Goal: Task Accomplishment & Management: Use online tool/utility

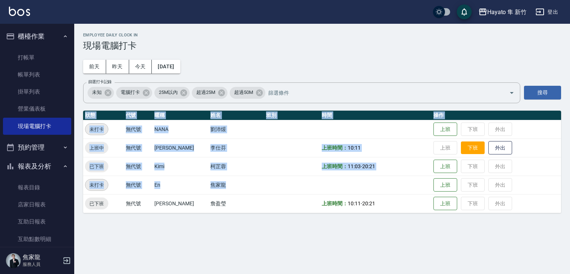
click at [471, 146] on button "下班" at bounding box center [473, 147] width 24 height 13
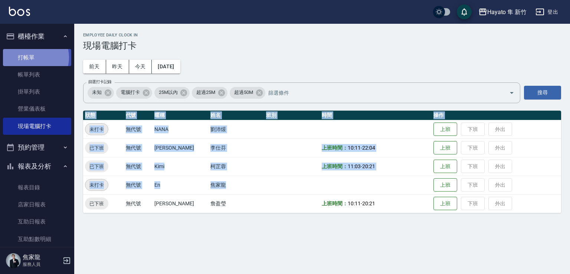
click at [30, 57] on link "打帳單" at bounding box center [37, 57] width 68 height 17
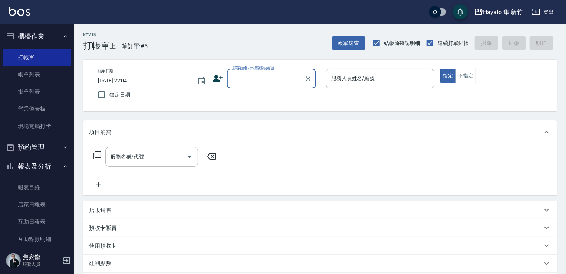
click at [217, 81] on icon at bounding box center [218, 78] width 10 height 7
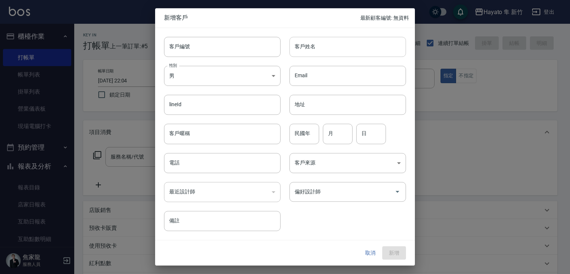
click at [378, 55] on input "客戶姓名" at bounding box center [347, 47] width 116 height 20
type input "[PERSON_NAME]"
click at [299, 133] on input "民國年" at bounding box center [304, 134] width 30 height 20
type input "90"
click at [337, 136] on input "月" at bounding box center [338, 134] width 30 height 20
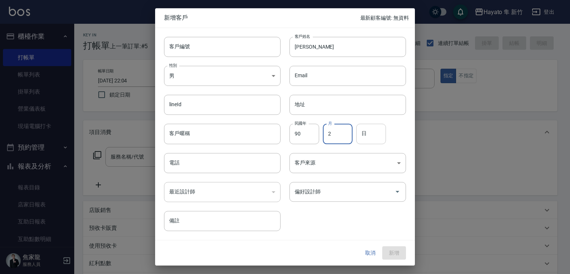
type input "2"
click at [376, 138] on input "日" at bounding box center [371, 134] width 30 height 20
type input "18"
click at [313, 157] on body "Hayato 隼 新竹 登出 櫃檯作業 打帳單 帳單列表 掛單列表 營業儀表板 現場電腦打卡 預約管理 預約管理 報表及分析 報表目錄 店家日報表 互助日報表…" at bounding box center [285, 194] width 570 height 388
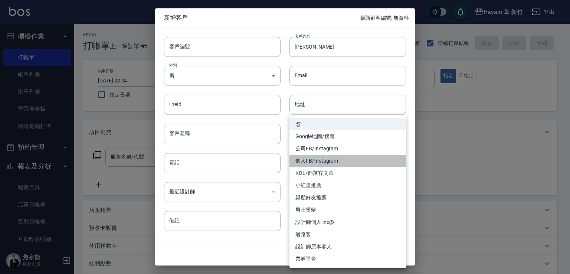
click at [310, 155] on li "個人FB/Instagram" at bounding box center [347, 161] width 116 height 12
type input "個人FB/Instagram"
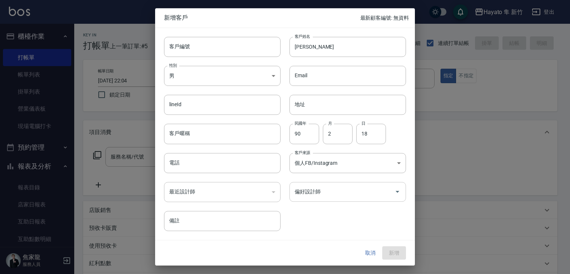
click at [322, 195] on input "偏好設計師" at bounding box center [342, 191] width 99 height 13
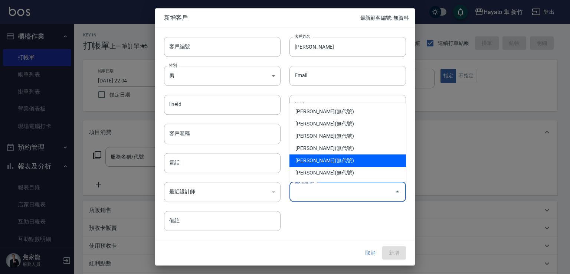
click at [326, 158] on li "[PERSON_NAME](無代號)" at bounding box center [347, 160] width 116 height 12
type input "李仕芬"
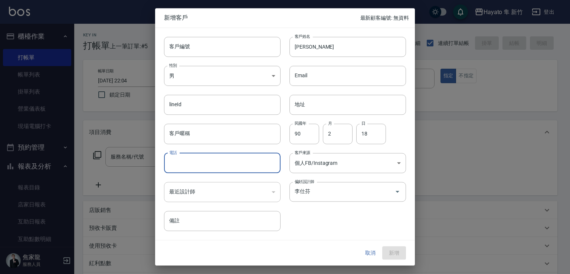
click at [195, 167] on input "電話" at bounding box center [222, 163] width 116 height 20
type input "0911038717"
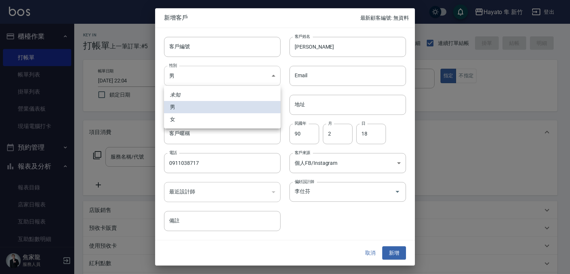
click at [209, 76] on body "Hayato 隼 新竹 登出 櫃檯作業 打帳單 帳單列表 掛單列表 營業儀表板 現場電腦打卡 預約管理 預約管理 報表及分析 報表目錄 店家日報表 互助日報表…" at bounding box center [285, 194] width 570 height 388
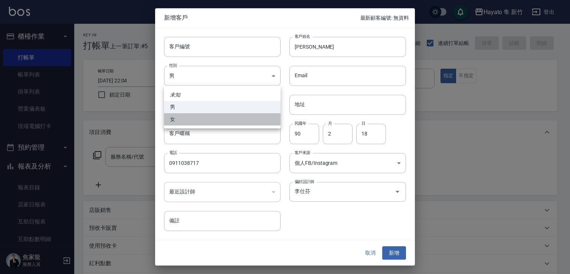
click at [210, 122] on li "女" at bounding box center [222, 119] width 116 height 12
type input "[DEMOGRAPHIC_DATA]"
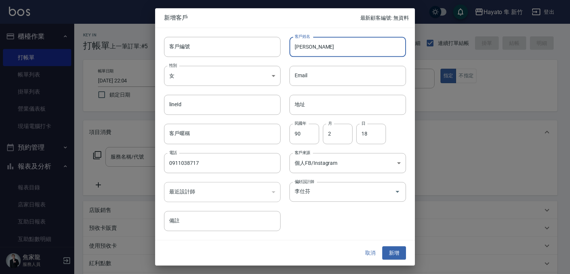
drag, startPoint x: 294, startPoint y: 46, endPoint x: 318, endPoint y: 47, distance: 23.8
click at [318, 47] on input "[PERSON_NAME]" at bounding box center [347, 47] width 116 height 20
drag, startPoint x: 391, startPoint y: 251, endPoint x: 350, endPoint y: 152, distance: 107.1
click at [391, 251] on button "新增" at bounding box center [394, 253] width 24 height 14
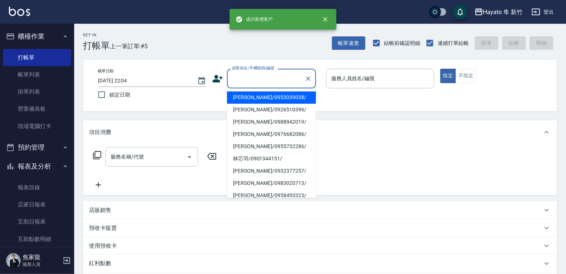
click at [275, 78] on input "顧客姓名/手機號碼/編號" at bounding box center [265, 78] width 71 height 13
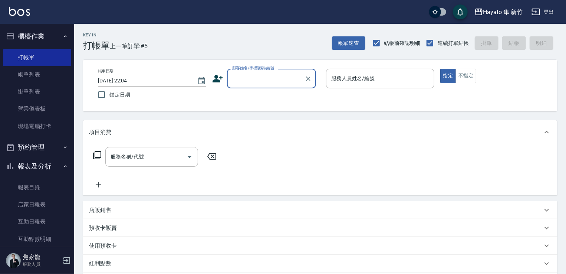
click at [268, 75] on input "顧客姓名/手機號碼/編號" at bounding box center [265, 78] width 71 height 13
paste input "[PERSON_NAME]"
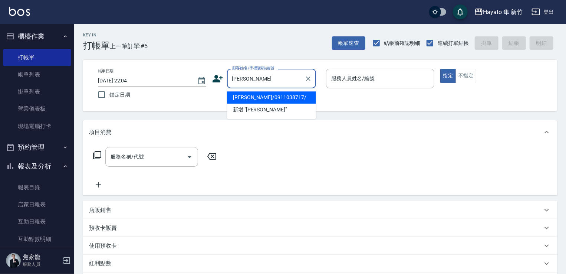
click at [260, 101] on li "[PERSON_NAME]/0911038717/" at bounding box center [271, 97] width 89 height 12
type input "[PERSON_NAME]/0911038717/"
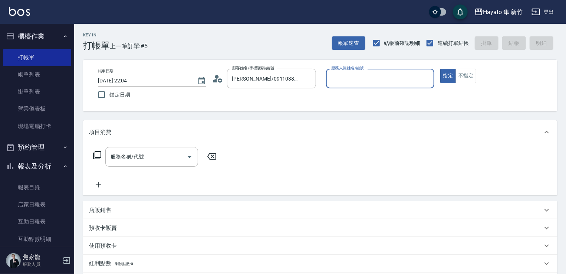
type input "[PERSON_NAME](無代號)"
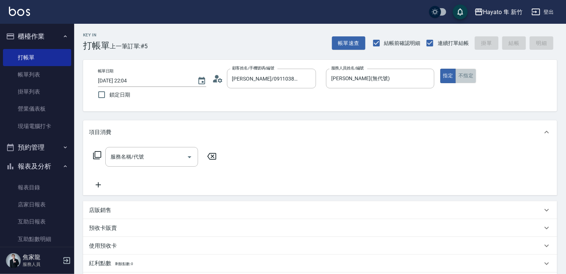
click at [461, 72] on button "不指定" at bounding box center [466, 76] width 21 height 14
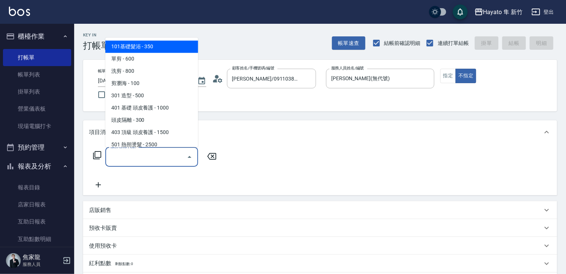
click at [159, 151] on input "服務名稱/代號" at bounding box center [146, 156] width 75 height 13
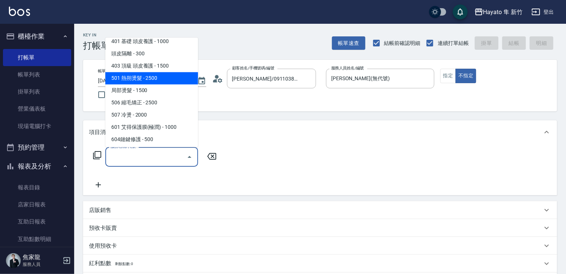
scroll to position [74, 0]
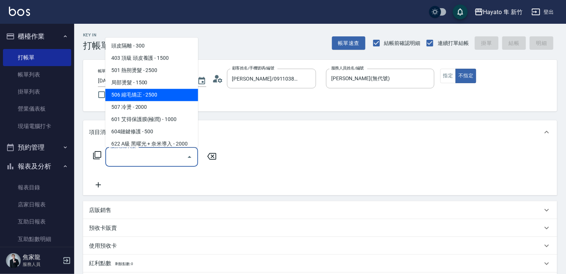
click at [142, 91] on span "506 縮毛矯正 - 2500" at bounding box center [151, 95] width 93 height 12
type input "506 縮毛矯正 (506)"
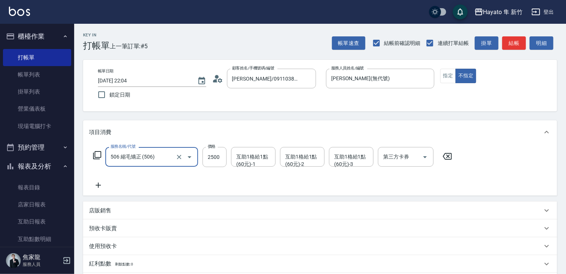
click at [206, 144] on div "服務名稱/代號 506 縮毛矯正 (506) 服務名稱/代號 價格 2500 價格 互助1格給1點(60元)-1 互助1格給1點(60元)-1 互助1格給1點…" at bounding box center [320, 170] width 474 height 52
click at [217, 152] on input "2500" at bounding box center [215, 157] width 24 height 20
type input "1980"
drag, startPoint x: 168, startPoint y: 184, endPoint x: 148, endPoint y: 174, distance: 22.4
click at [166, 178] on div "服務名稱/代號 506 縮毛矯正 (506) 服務名稱/代號 價格 1980 價格 互助1格給1點(60元)-1 互助1格給1點(60元)-1 互助1格給1點…" at bounding box center [273, 168] width 368 height 43
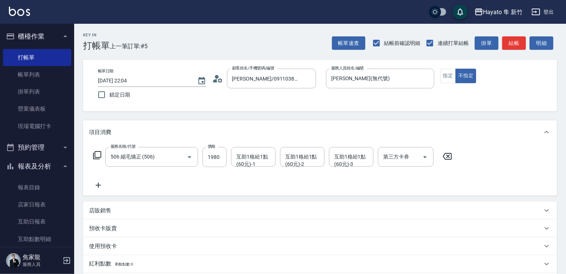
click at [99, 185] on icon at bounding box center [98, 185] width 5 height 5
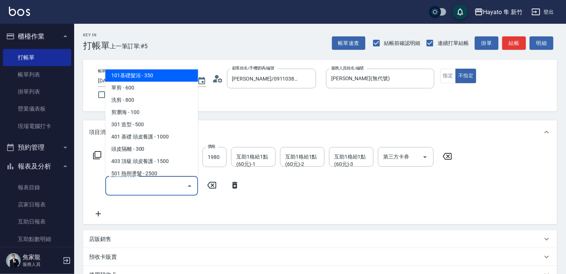
drag, startPoint x: 121, startPoint y: 186, endPoint x: 130, endPoint y: 175, distance: 14.5
click at [123, 186] on input "服務名稱/代號" at bounding box center [146, 185] width 75 height 13
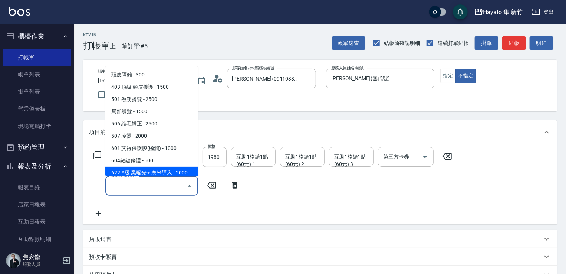
click at [139, 168] on span "622 A級 黑曜光 + 奈米導入 - 2000" at bounding box center [151, 173] width 93 height 12
type input "622 A級 黑曜光 + 奈米導入(622)"
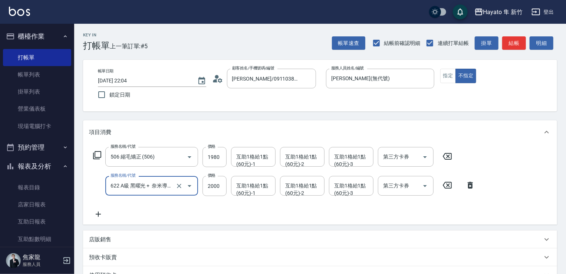
click at [98, 211] on icon at bounding box center [98, 214] width 19 height 9
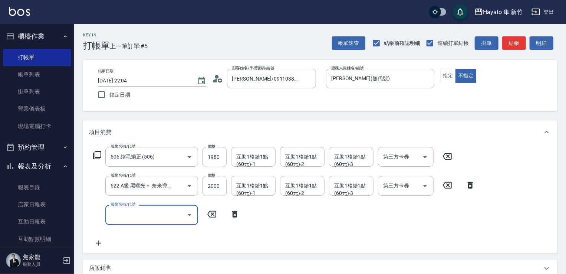
click at [137, 219] on input "服務名稱/代號" at bounding box center [146, 214] width 75 height 13
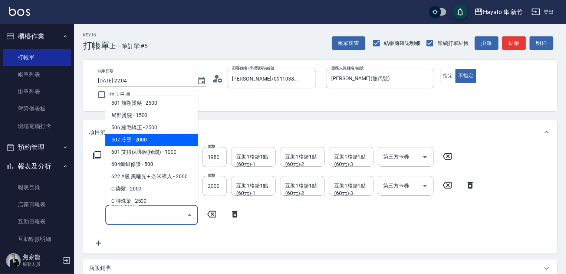
scroll to position [111, 0]
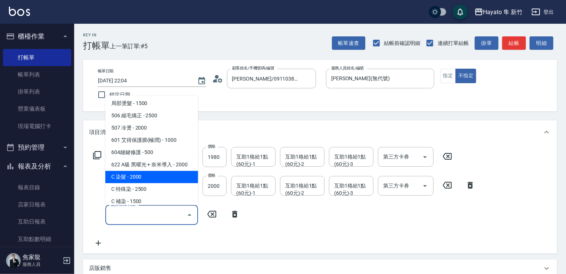
click at [139, 180] on span "C 染髮 - 2000" at bounding box center [151, 177] width 93 height 12
type input "C 染髮(701)"
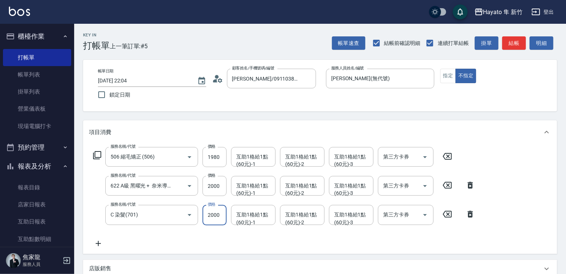
click at [203, 213] on input "2000" at bounding box center [215, 215] width 24 height 20
type input "2300"
click at [201, 235] on div "服務名稱/代號 506 縮毛矯正 (506) 服務名稱/代號 價格 1980 價格 互助1格給1點(60元)-1 互助1格給1點(60元)-1 互助1格給1點…" at bounding box center [284, 197] width 391 height 101
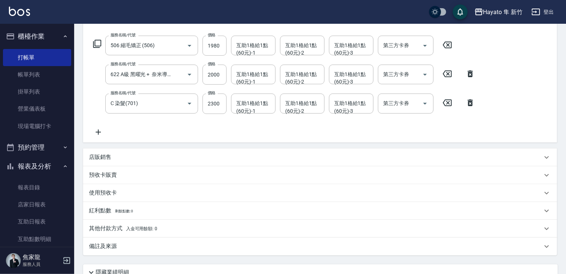
drag, startPoint x: 100, startPoint y: 155, endPoint x: 126, endPoint y: 184, distance: 39.1
click at [101, 155] on p "店販銷售" at bounding box center [100, 157] width 22 height 8
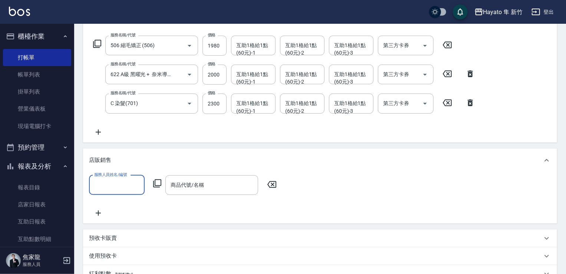
scroll to position [0, 0]
click at [128, 187] on input "服務人員姓名/編號" at bounding box center [116, 184] width 49 height 13
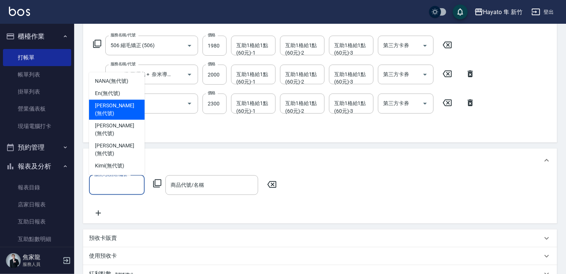
drag, startPoint x: 99, startPoint y: 128, endPoint x: 212, endPoint y: 183, distance: 125.9
click at [101, 118] on span "[PERSON_NAME] (無代號)" at bounding box center [117, 110] width 44 height 16
type input "[PERSON_NAME](無代號)"
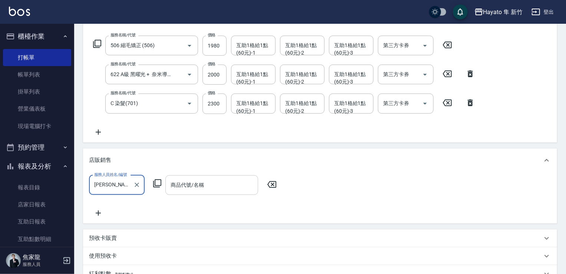
click at [212, 183] on input "商品代號/名稱" at bounding box center [212, 184] width 86 height 13
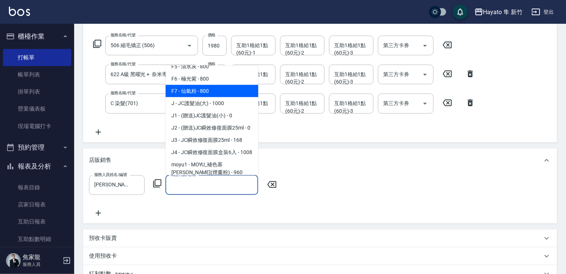
scroll to position [74, 0]
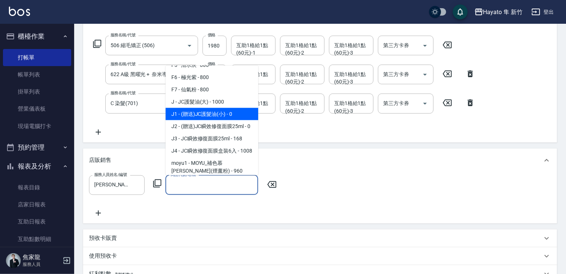
drag, startPoint x: 208, startPoint y: 118, endPoint x: 159, endPoint y: 153, distance: 60.5
click at [208, 116] on span "J1 - (贈送)JC護髮油(小) - 0" at bounding box center [211, 114] width 93 height 12
type input "(贈送)JC護髮油(小)"
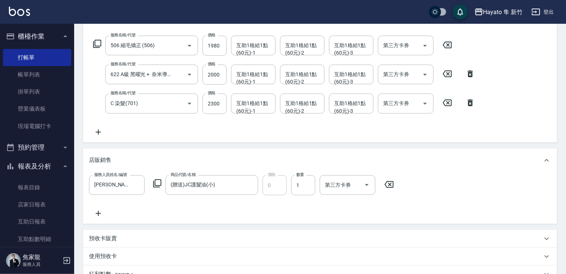
click at [100, 209] on icon at bounding box center [98, 213] width 19 height 9
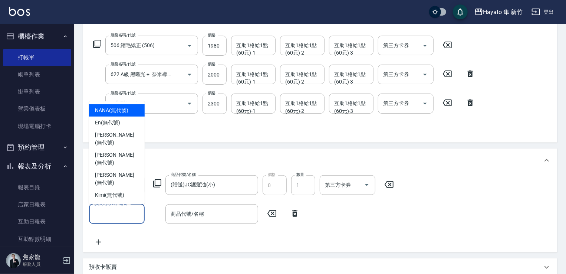
click at [115, 217] on input "服務人員姓名/編號" at bounding box center [116, 213] width 49 height 13
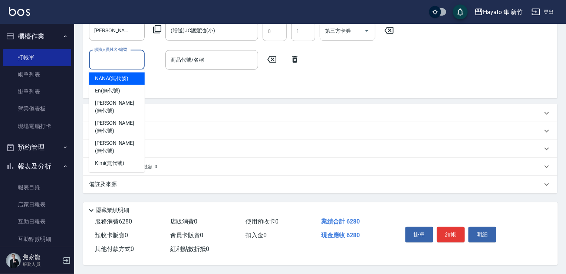
scroll to position [267, 0]
click at [202, 184] on div "備註及來源" at bounding box center [315, 184] width 453 height 8
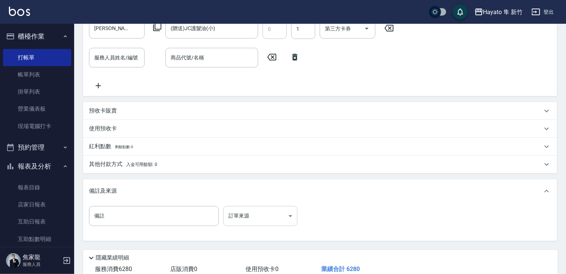
click at [261, 214] on body "Hayato 隼 新竹 登出 櫃檯作業 打帳單 帳單列表 掛單列表 營業儀表板 現場電腦打卡 預約管理 預約管理 報表及分析 報表目錄 店家日報表 互助日報表…" at bounding box center [283, 27] width 566 height 589
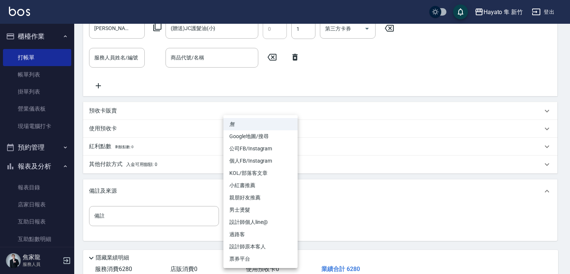
click at [245, 155] on li "個人FB/Instagram" at bounding box center [260, 161] width 74 height 12
type input "個人FB/Instagram"
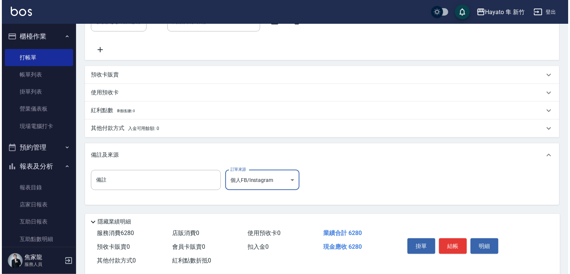
scroll to position [318, 0]
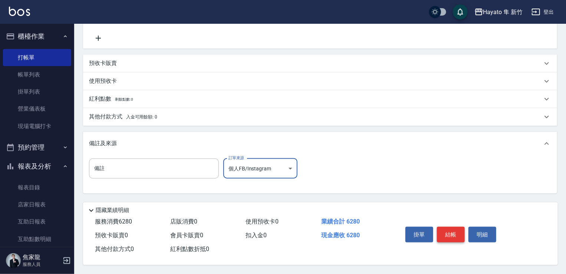
click at [445, 233] on button "結帳" at bounding box center [451, 235] width 28 height 16
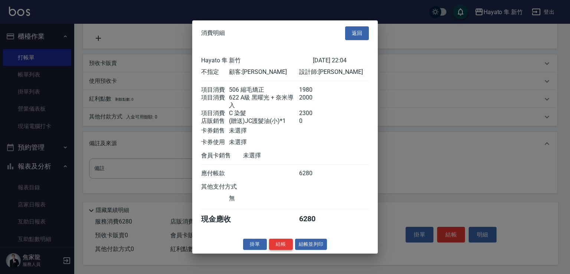
click at [283, 247] on button "結帳" at bounding box center [281, 243] width 24 height 11
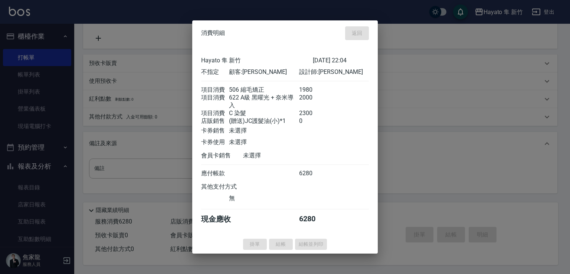
type input "[DATE] 22:07"
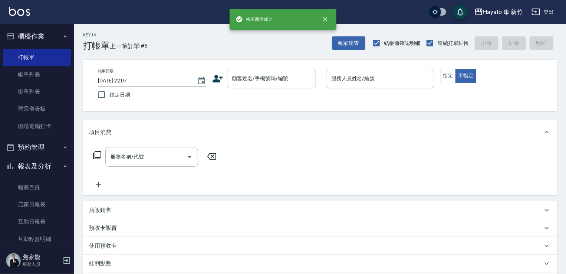
scroll to position [0, 0]
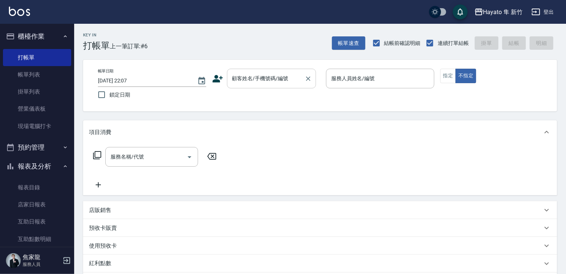
click at [252, 86] on div "顧客姓名/手機號碼/編號" at bounding box center [271, 79] width 89 height 20
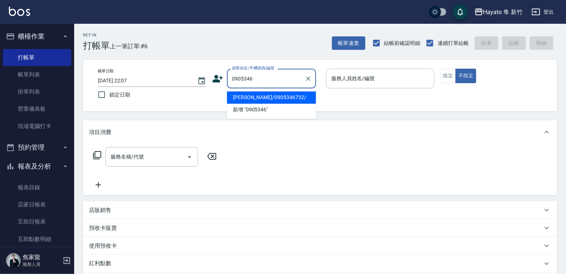
click at [266, 78] on input "0905346" at bounding box center [265, 78] width 71 height 13
click at [278, 97] on li "[PERSON_NAME]/0905346732/" at bounding box center [271, 97] width 89 height 12
type input "[PERSON_NAME]/0905346732/"
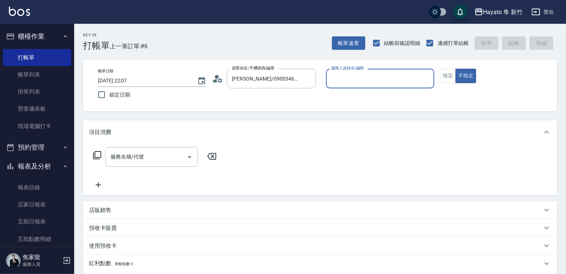
type input "[PERSON_NAME](無代號)"
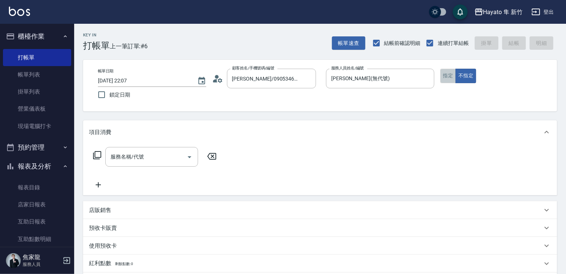
click at [448, 74] on button "指定" at bounding box center [448, 76] width 16 height 14
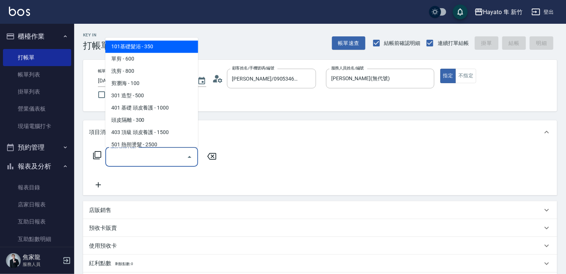
drag, startPoint x: 169, startPoint y: 152, endPoint x: 181, endPoint y: 156, distance: 12.7
click at [172, 155] on input "服務名稱/代號" at bounding box center [146, 156] width 75 height 13
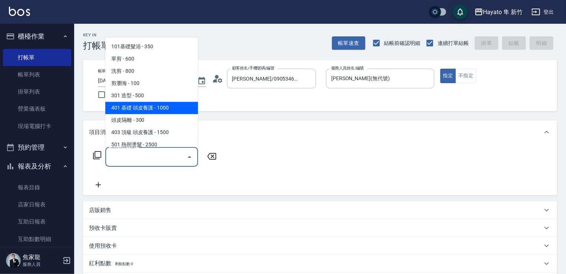
scroll to position [37, 0]
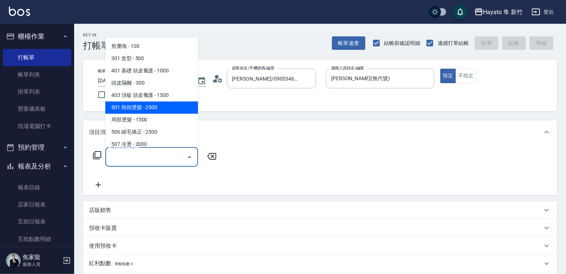
click at [140, 106] on span "501 熱朔燙髮 - 2500" at bounding box center [151, 107] width 93 height 12
type input "501 熱朔燙髮(501)"
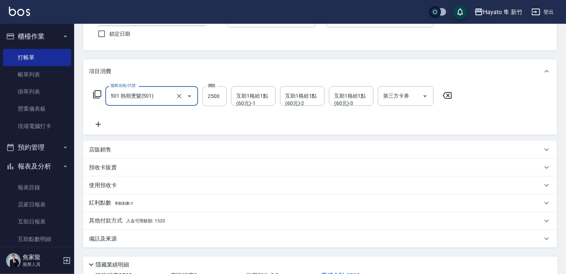
scroll to position [74, 0]
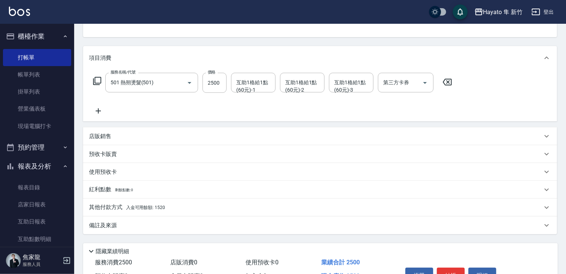
click at [95, 105] on div "服務名稱/代號 501 熱朔燙髮(501) 服務名稱/代號 價格 2500 價格 互助1格給1點(60元)-1 互助1格給1點(60元)-1 互助1格給1點(…" at bounding box center [273, 94] width 368 height 43
click at [103, 113] on icon at bounding box center [98, 110] width 19 height 9
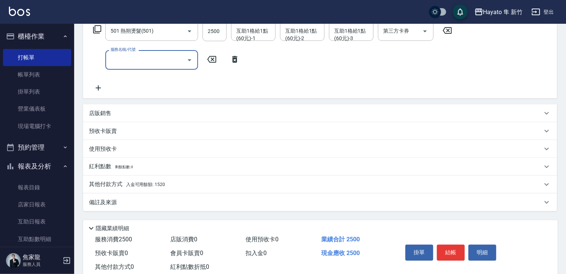
scroll to position [146, 0]
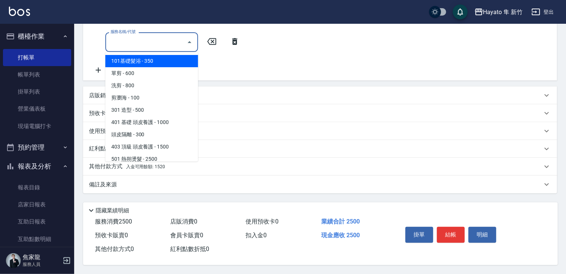
click at [151, 40] on input "服務名稱/代號" at bounding box center [146, 42] width 75 height 13
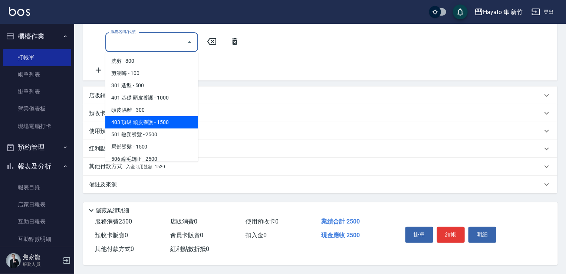
scroll to position [74, 0]
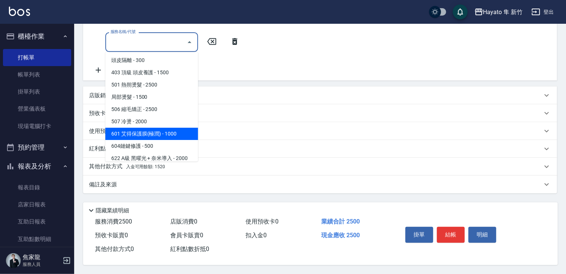
click at [166, 128] on span "601 艾得保護膜(極潤) - 1000" at bounding box center [151, 134] width 93 height 12
type input "601 艾得保護膜(極潤)(601)"
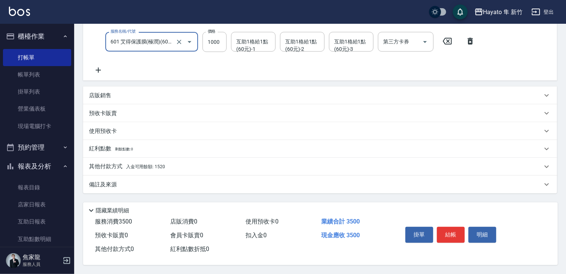
click at [129, 92] on div "店販銷售" at bounding box center [315, 96] width 453 height 8
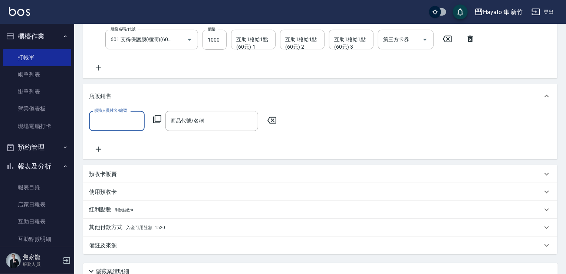
scroll to position [0, 0]
click at [126, 123] on input "服務人員姓名/編號" at bounding box center [116, 120] width 49 height 13
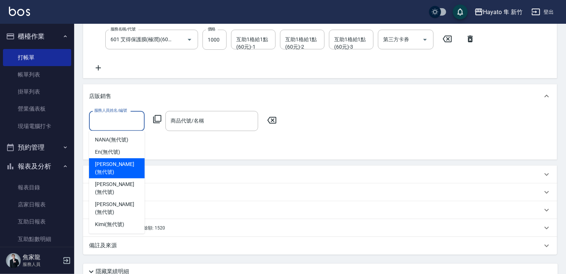
click at [119, 161] on span "[PERSON_NAME] (無代號)" at bounding box center [117, 168] width 44 height 16
type input "[PERSON_NAME](無代號)"
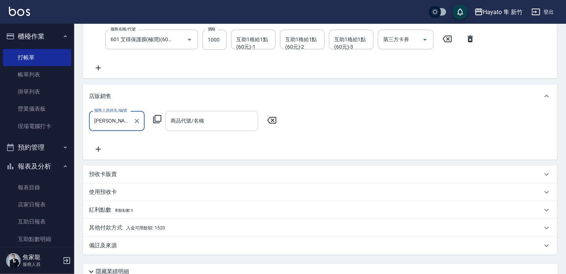
click at [193, 125] on input "商品代號/名稱" at bounding box center [212, 120] width 86 height 13
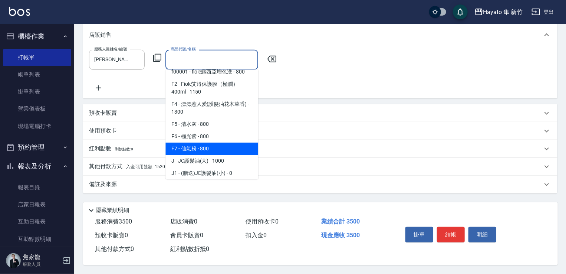
scroll to position [37, 0]
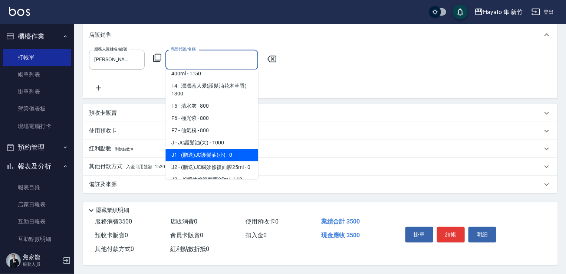
click at [196, 152] on span "J1 - (贈送)JC護髮油(小) - 0" at bounding box center [211, 155] width 93 height 12
type input "(贈送)JC護髮油(小)"
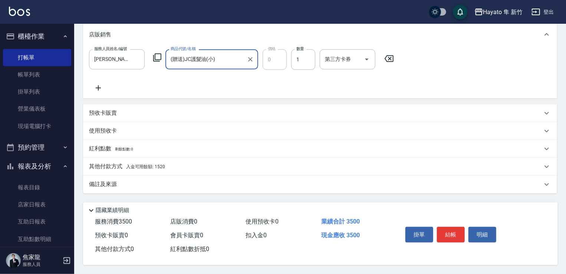
scroll to position [210, 0]
click at [124, 181] on div "備註及來源" at bounding box center [315, 184] width 453 height 8
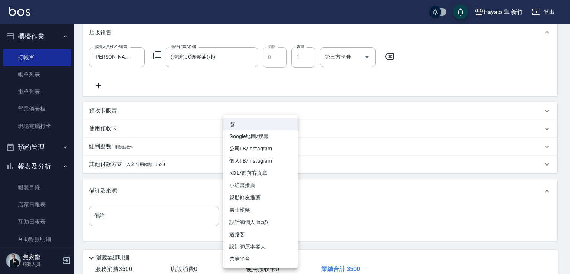
drag, startPoint x: 234, startPoint y: 214, endPoint x: 223, endPoint y: 202, distance: 16.5
click at [235, 213] on body "Hayato 隼 新竹 登出 櫃檯作業 打帳單 帳單列表 掛單列表 營業儀表板 現場電腦打卡 預約管理 預約管理 報表及分析 報表目錄 店家日報表 互助日報表…" at bounding box center [285, 55] width 570 height 531
click at [261, 243] on li "設計師原本客人" at bounding box center [260, 246] width 74 height 12
type input "設計師原本客人"
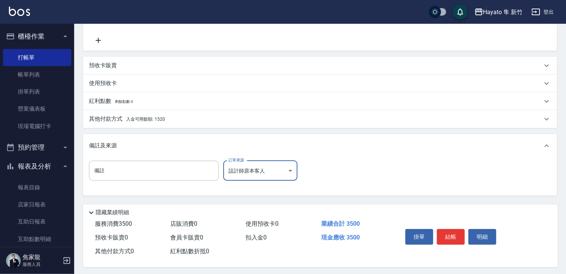
scroll to position [260, 0]
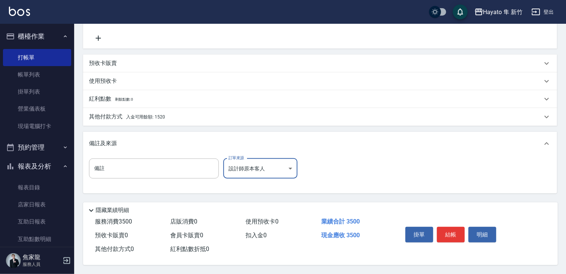
drag, startPoint x: 147, startPoint y: 111, endPoint x: 150, endPoint y: 123, distance: 12.2
click at [147, 114] on p "其他付款方式 入金可用餘額: 1520" at bounding box center [127, 117] width 76 height 8
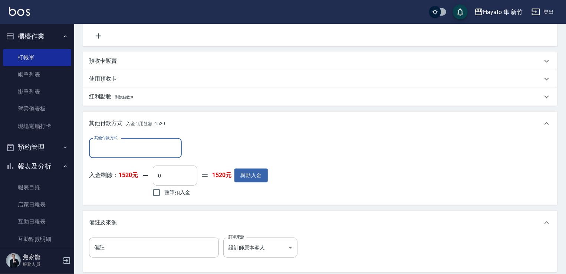
scroll to position [0, 0]
click at [157, 190] on input "整筆扣入金" at bounding box center [157, 193] width 16 height 16
checkbox input "true"
type input "1520"
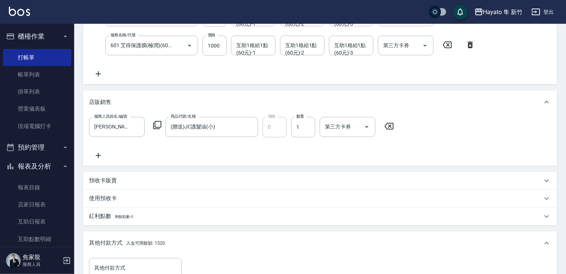
scroll to position [111, 0]
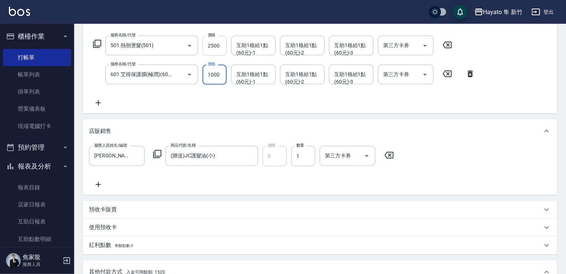
click at [219, 45] on input "2500" at bounding box center [215, 46] width 24 height 20
type input "0"
click at [214, 46] on input "0" at bounding box center [215, 46] width 24 height 20
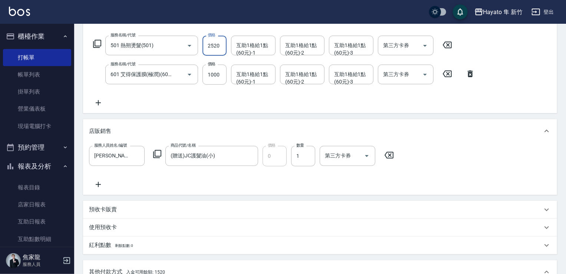
type input "2520"
click at [184, 105] on div "服務名稱/代號 501 熱朔燙髮(501) 服務名稱/代號 價格 2520 價格 互助1格給1點(60元)-1 互助1格給1點(60元)-1 互助1格給1點(…" at bounding box center [284, 72] width 391 height 72
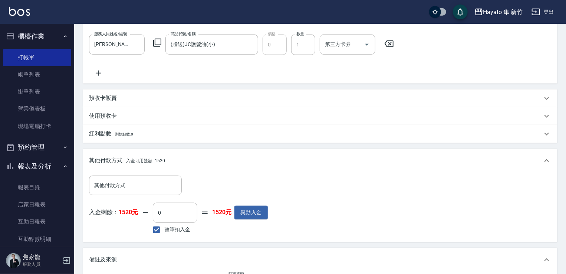
scroll to position [223, 0]
click at [152, 227] on input "整筆扣入金" at bounding box center [157, 230] width 16 height 16
click at [151, 227] on input "整筆扣入金" at bounding box center [157, 230] width 16 height 16
checkbox input "true"
type input "1520"
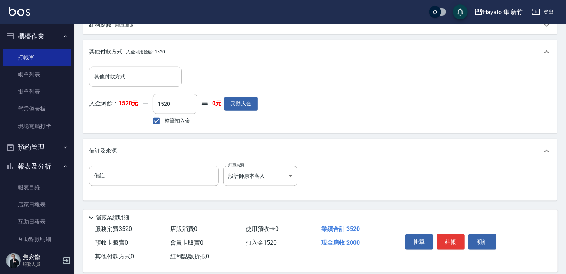
scroll to position [334, 0]
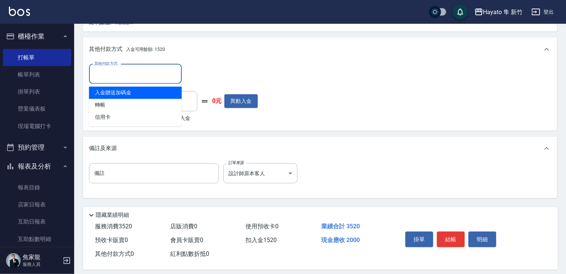
drag, startPoint x: 146, startPoint y: 75, endPoint x: 146, endPoint y: 115, distance: 39.7
click at [146, 79] on input "其他付款方式" at bounding box center [135, 74] width 86 height 13
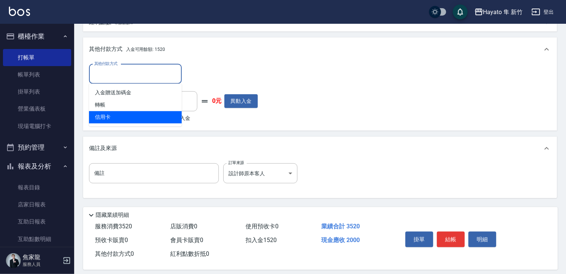
click at [122, 116] on span "信用卡" at bounding box center [135, 117] width 93 height 12
type input "信用卡"
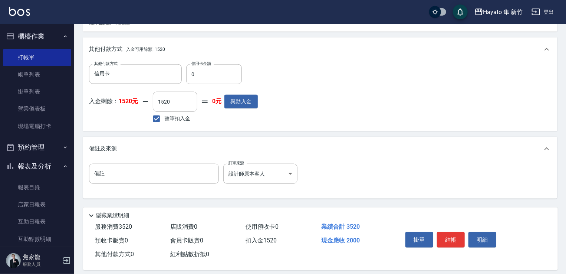
drag, startPoint x: 209, startPoint y: 63, endPoint x: 210, endPoint y: 72, distance: 8.9
click at [209, 63] on label "信用卡金額" at bounding box center [200, 64] width 19 height 6
click at [209, 64] on input "0" at bounding box center [214, 74] width 56 height 20
type input "2000"
click at [327, 100] on div "其他付款方式 信用卡 其他付款方式 信用卡金額 2000 信用卡金額 入金剩餘： 1520元 1520 ​ 整筆扣入金 0元 異動入金" at bounding box center [320, 94] width 462 height 61
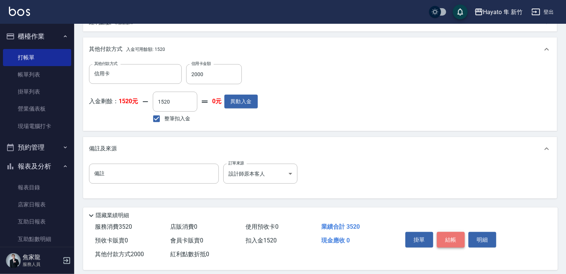
click at [450, 236] on button "結帳" at bounding box center [451, 240] width 28 height 16
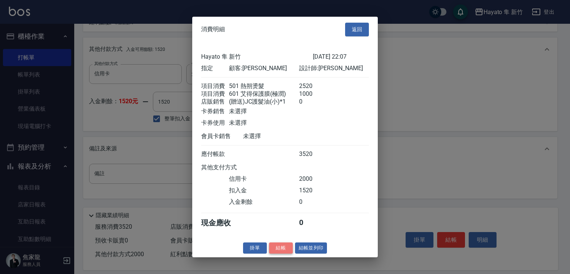
click at [277, 253] on button "結帳" at bounding box center [281, 247] width 24 height 11
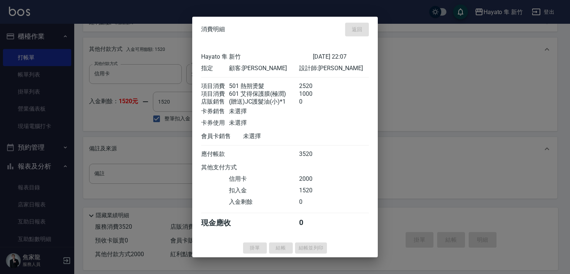
type input "[DATE] 22:09"
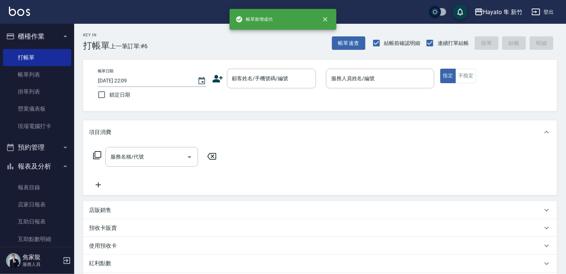
scroll to position [0, 0]
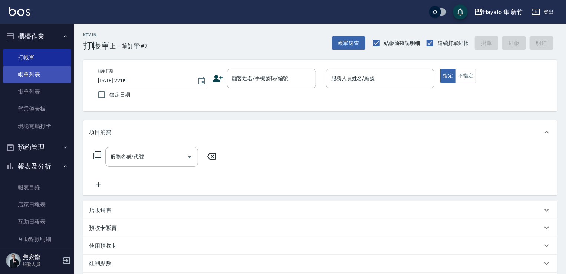
click at [23, 70] on link "帳單列表" at bounding box center [37, 74] width 68 height 17
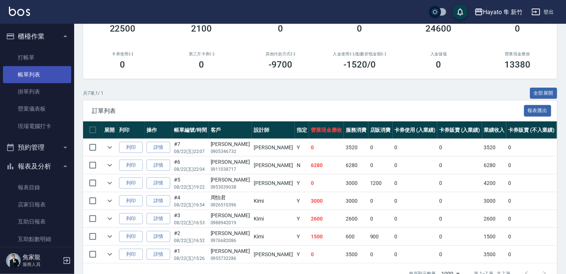
scroll to position [74, 0]
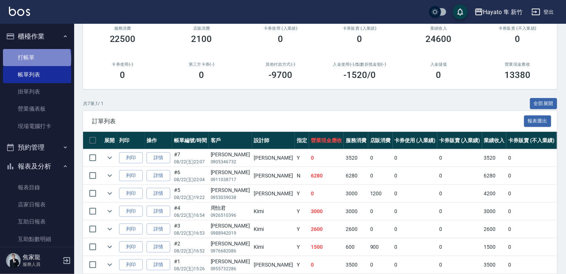
click at [36, 59] on link "打帳單" at bounding box center [37, 57] width 68 height 17
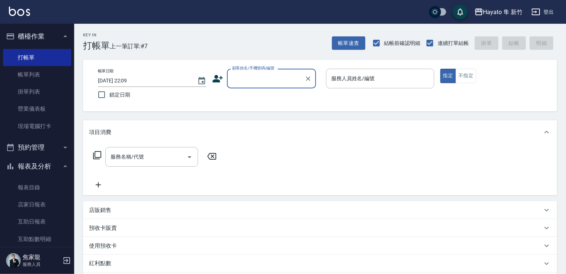
click at [243, 86] on div "顧客姓名/手機號碼/編號" at bounding box center [271, 79] width 89 height 20
click at [257, 101] on li "[PERSON_NAME]/0911257603/" at bounding box center [271, 97] width 89 height 12
type input "[PERSON_NAME]/0911257603/"
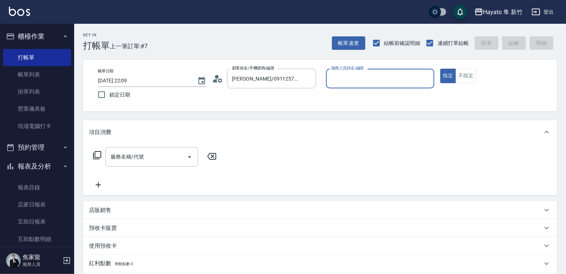
type input "[PERSON_NAME](無代號)"
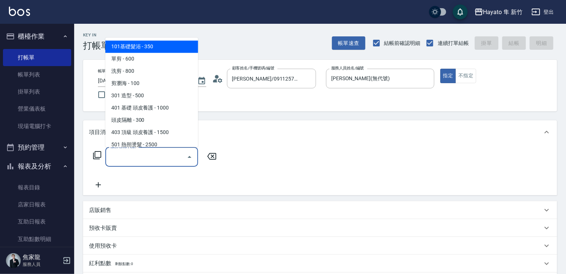
click at [153, 151] on input "服務名稱/代號" at bounding box center [146, 156] width 75 height 13
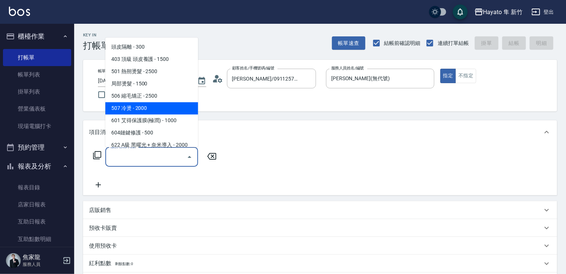
scroll to position [74, 0]
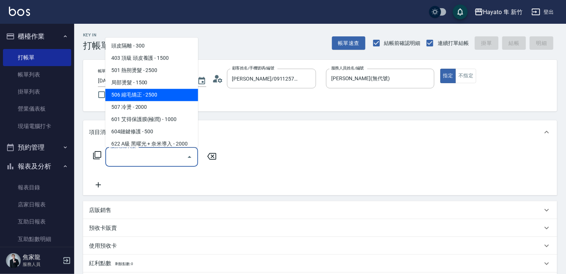
drag, startPoint x: 121, startPoint y: 92, endPoint x: 201, endPoint y: 138, distance: 92.1
click at [124, 91] on span "506 縮毛矯正 - 2500" at bounding box center [151, 95] width 93 height 12
type input "506 縮毛矯正 (506)"
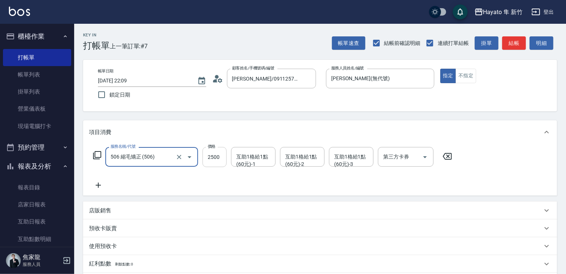
click at [220, 154] on input "2500" at bounding box center [215, 157] width 24 height 20
type input "3000"
drag, startPoint x: 184, startPoint y: 182, endPoint x: 114, endPoint y: 164, distance: 72.9
click at [180, 181] on div "服務名稱/代號 506 縮毛矯正 (506) 服務名稱/代號 價格 3000 價格 互助1格給1點(60元)-1 互助1格給1點(60元)-1 互助1格給1點…" at bounding box center [273, 168] width 368 height 43
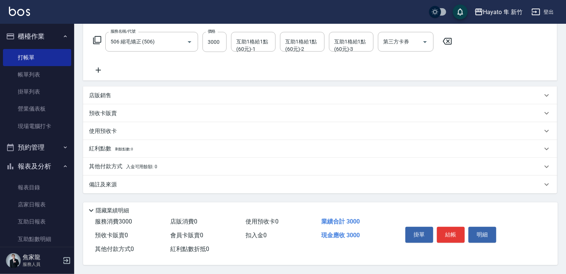
scroll to position [118, 0]
click at [136, 183] on div "備註及來源" at bounding box center [315, 185] width 453 height 8
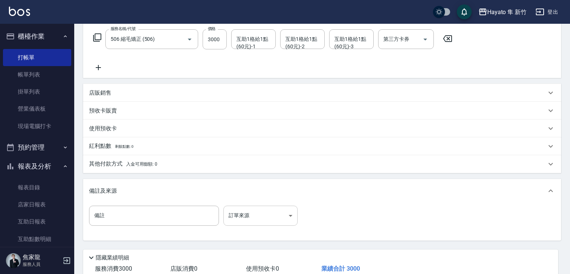
click at [254, 217] on body "Hayato 隼 新竹 登出 櫃檯作業 打帳單 帳單列表 掛單列表 營業儀表板 現場電腦打卡 預約管理 預約管理 報表及分析 報表目錄 店家日報表 互助日報表…" at bounding box center [285, 101] width 570 height 438
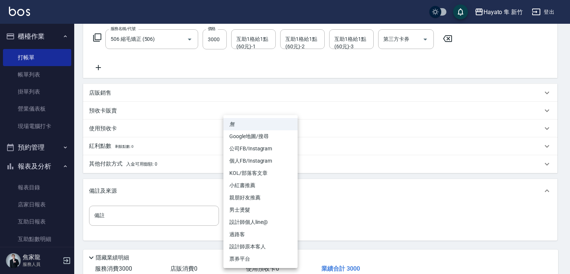
click at [262, 248] on li "設計師原本客人" at bounding box center [260, 246] width 74 height 12
type input "設計師原本客人"
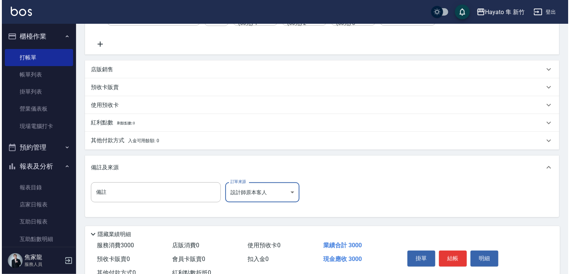
scroll to position [167, 0]
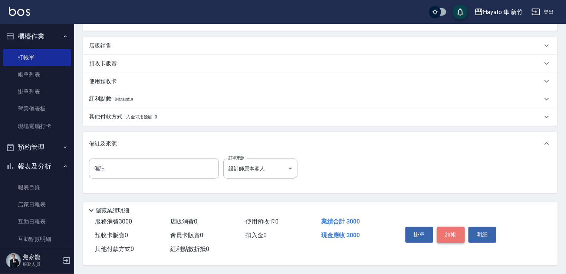
click at [446, 230] on button "結帳" at bounding box center [451, 235] width 28 height 16
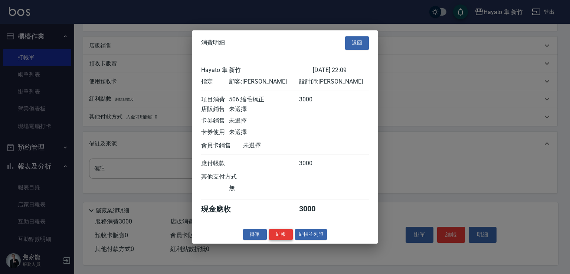
click at [282, 238] on button "結帳" at bounding box center [281, 233] width 24 height 11
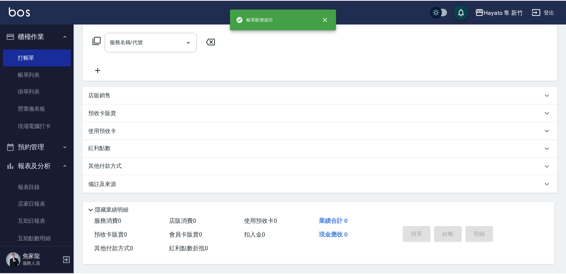
scroll to position [0, 0]
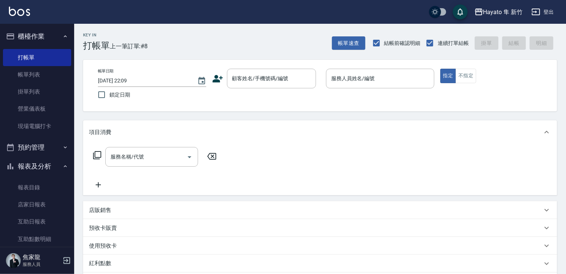
click at [217, 78] on icon at bounding box center [218, 78] width 10 height 7
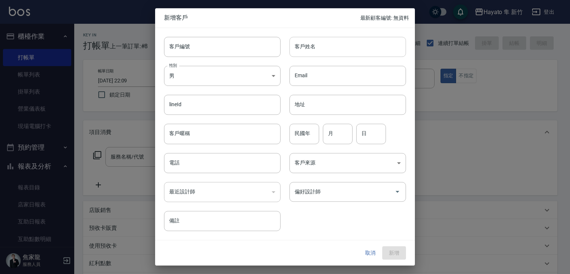
drag, startPoint x: 313, startPoint y: 39, endPoint x: 313, endPoint y: 47, distance: 8.2
click at [313, 39] on input "客戶姓名" at bounding box center [347, 47] width 116 height 20
type input "[PERSON_NAME]"
click at [306, 134] on input "民國年" at bounding box center [304, 134] width 30 height 20
type input "80"
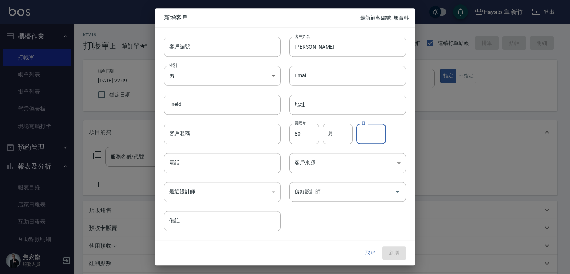
click at [385, 134] on input "日" at bounding box center [371, 134] width 30 height 20
click at [340, 126] on input "月" at bounding box center [338, 134] width 30 height 20
type input "11"
click at [393, 136] on div "民國年 80 民國年 月 11 月 日 日" at bounding box center [342, 129] width 125 height 29
click at [378, 138] on input "日" at bounding box center [371, 134] width 30 height 20
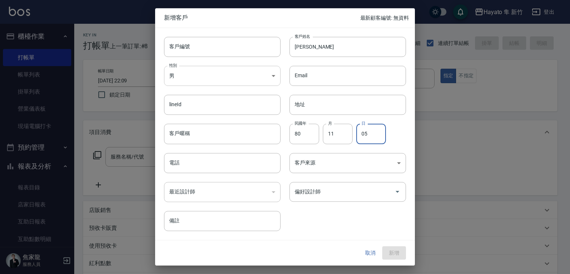
type input "05"
click at [180, 75] on body "Hayato 隼 新竹 登出 櫃檯作業 打帳單 帳單列表 掛單列表 營業儀表板 現場電腦打卡 預約管理 預約管理 報表及分析 報表目錄 店家日報表 互助日報表…" at bounding box center [285, 194] width 570 height 388
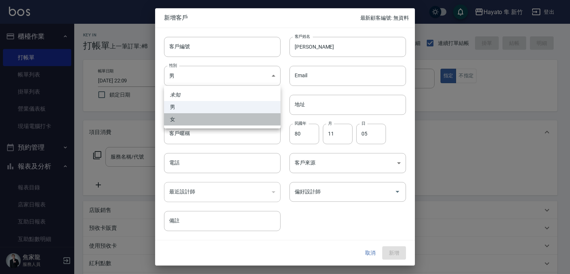
click at [188, 121] on li "女" at bounding box center [222, 119] width 116 height 12
type input "[DEMOGRAPHIC_DATA]"
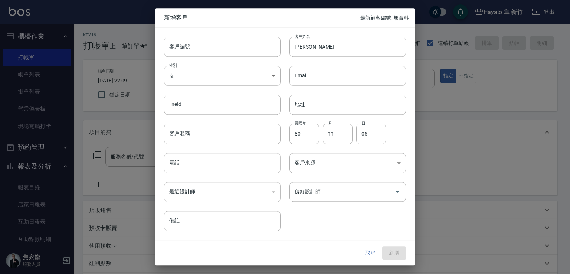
click at [204, 162] on input "電話" at bounding box center [222, 163] width 116 height 20
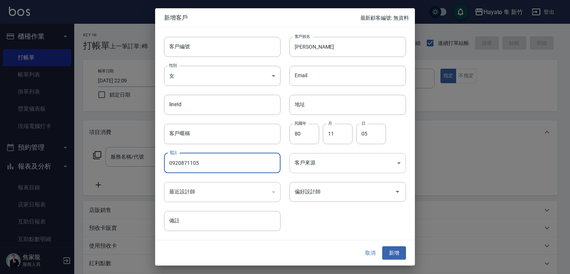
type input "0920871105"
click at [301, 157] on body "Hayato 隼 新竹 登出 櫃檯作業 打帳單 帳單列表 掛單列表 營業儀表板 現場電腦打卡 預約管理 預約管理 報表及分析 報表目錄 店家日報表 互助日報表…" at bounding box center [285, 194] width 570 height 388
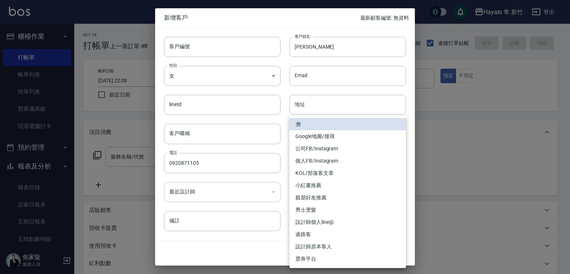
drag, startPoint x: 313, startPoint y: 161, endPoint x: 321, endPoint y: 168, distance: 11.0
click at [314, 162] on li "個人FB/Instagram" at bounding box center [347, 161] width 116 height 12
type input "個人FB/Instagram"
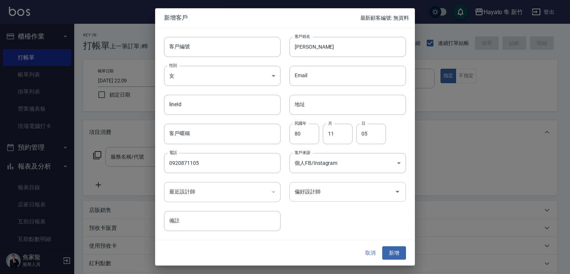
click at [343, 189] on input "偏好設計師" at bounding box center [342, 191] width 99 height 13
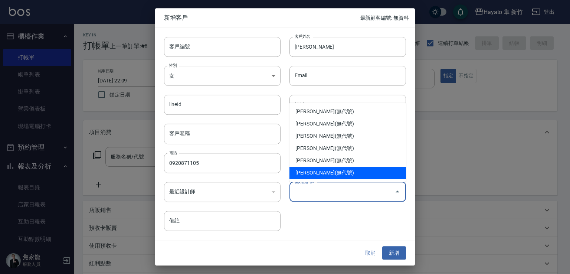
drag, startPoint x: 312, startPoint y: 169, endPoint x: 333, endPoint y: 190, distance: 29.6
click at [314, 170] on li "[PERSON_NAME](無代號)" at bounding box center [347, 173] width 116 height 12
type input "李仕芬"
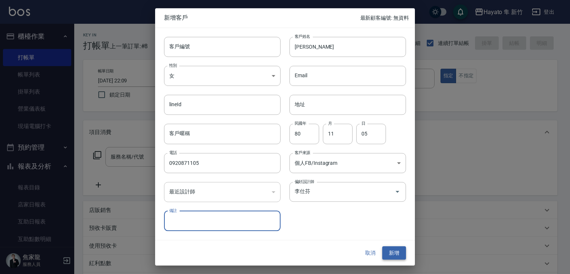
click at [399, 249] on button "新增" at bounding box center [394, 253] width 24 height 14
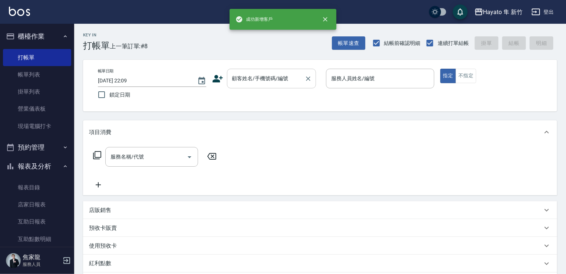
click at [239, 72] on div "顧客姓名/手機號碼/編號 顧客姓名/手機號碼/編號" at bounding box center [271, 79] width 89 height 20
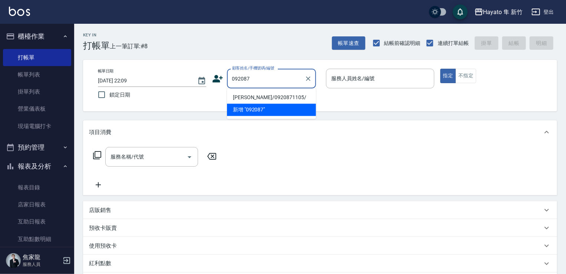
click at [260, 95] on li "[PERSON_NAME]/0920871105/" at bounding box center [271, 97] width 89 height 12
type input "[PERSON_NAME]/0920871105/"
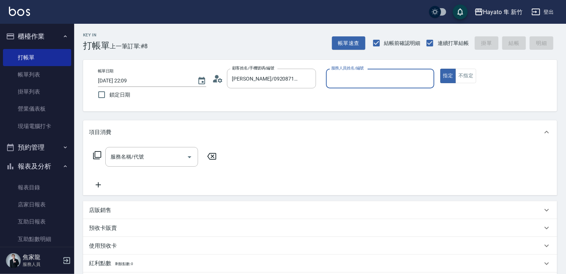
type input "[PERSON_NAME](無代號)"
drag, startPoint x: 467, startPoint y: 69, endPoint x: 461, endPoint y: 78, distance: 10.8
click at [468, 71] on button "不指定" at bounding box center [466, 76] width 21 height 14
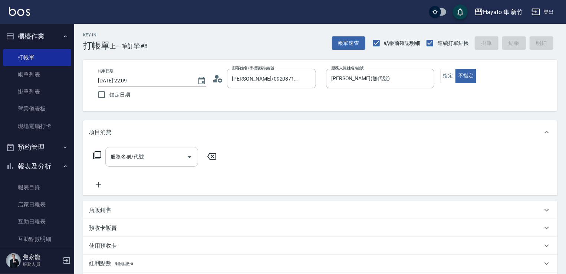
drag, startPoint x: 132, startPoint y: 161, endPoint x: 135, endPoint y: 157, distance: 4.2
click at [134, 158] on input "服務名稱/代號" at bounding box center [146, 156] width 75 height 13
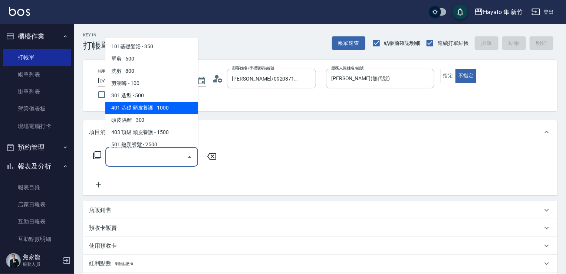
scroll to position [74, 0]
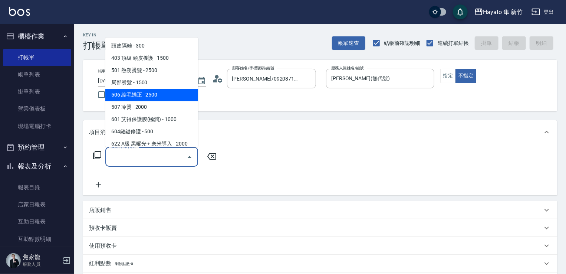
click at [143, 92] on span "506 縮毛矯正 - 2500" at bounding box center [151, 95] width 93 height 12
type input "506 縮毛矯正 (506)"
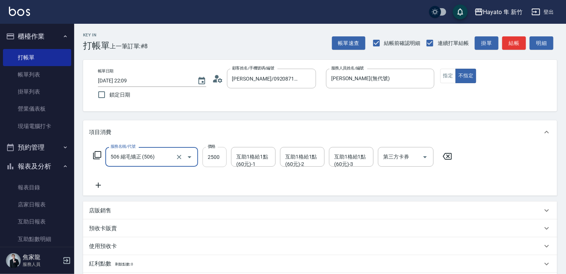
click at [216, 153] on input "2500" at bounding box center [215, 157] width 24 height 20
type input "1980"
click at [93, 184] on icon at bounding box center [98, 185] width 19 height 9
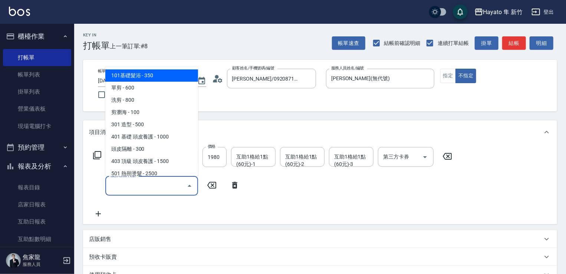
click at [132, 190] on input "服務名稱/代號" at bounding box center [146, 185] width 75 height 13
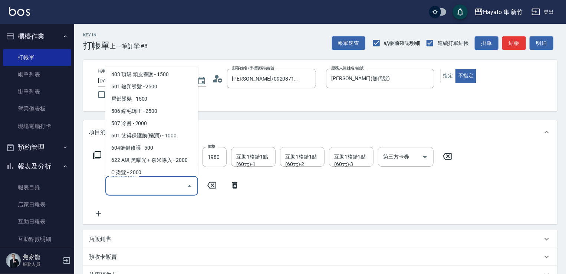
scroll to position [111, 0]
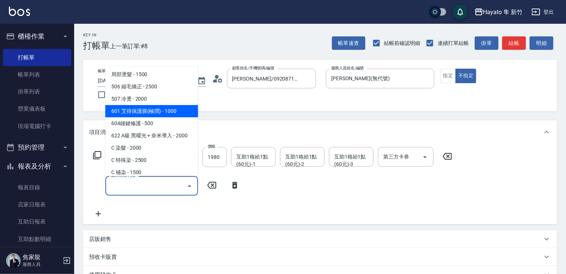
click at [139, 114] on span "601 艾得保護膜(極潤) - 1000" at bounding box center [151, 111] width 93 height 12
type input "601 艾得保護膜(極潤)(601)"
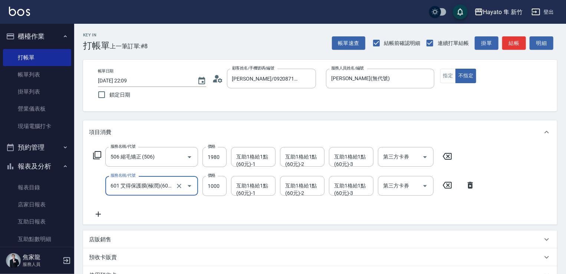
click at [134, 241] on div "店販銷售" at bounding box center [315, 240] width 453 height 8
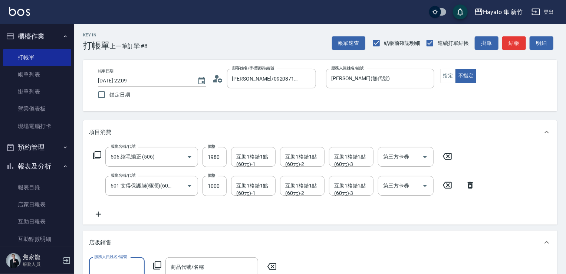
scroll to position [0, 0]
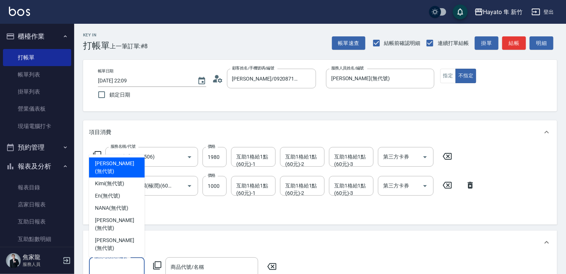
drag, startPoint x: 114, startPoint y: 266, endPoint x: 119, endPoint y: 232, distance: 34.6
click at [118, 262] on input "服務人員姓名/編號" at bounding box center [116, 266] width 49 height 13
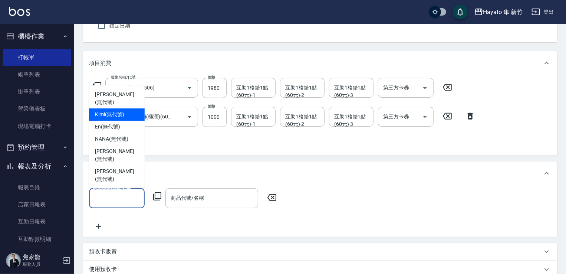
scroll to position [74, 0]
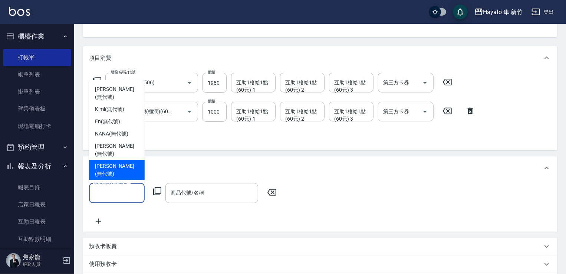
drag, startPoint x: 126, startPoint y: 172, endPoint x: 154, endPoint y: 184, distance: 30.4
click at [129, 173] on div "[PERSON_NAME] (無代號)" at bounding box center [117, 170] width 56 height 20
type input "[PERSON_NAME](無代號)"
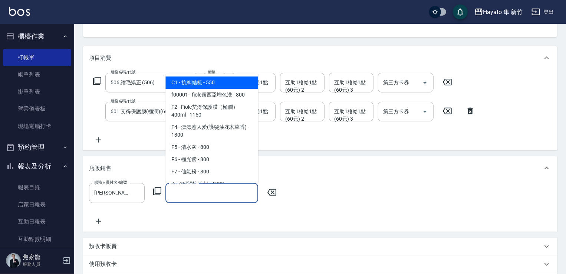
drag, startPoint x: 183, startPoint y: 198, endPoint x: 183, endPoint y: 168, distance: 30.4
click at [184, 198] on input "商品代號/名稱" at bounding box center [212, 192] width 86 height 13
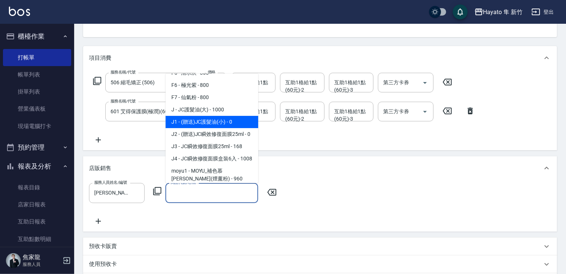
click at [194, 125] on span "J1 - (贈送)JC護髮油(小) - 0" at bounding box center [211, 122] width 93 height 12
type input "(贈送)JC護髮油(小)"
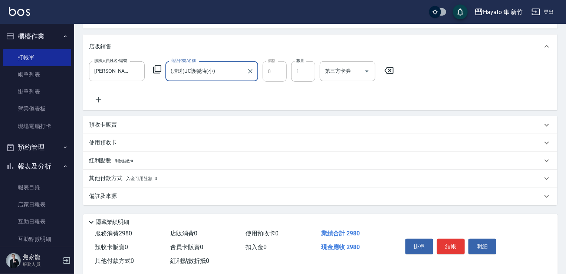
scroll to position [210, 0]
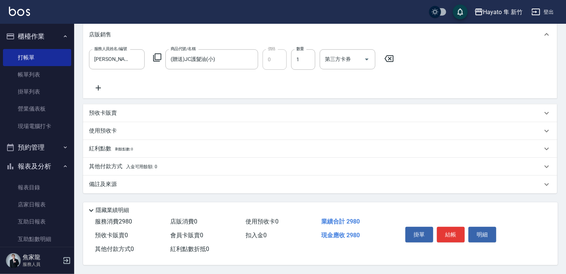
drag, startPoint x: 168, startPoint y: 177, endPoint x: 167, endPoint y: 184, distance: 7.1
click at [167, 184] on div "備註及來源" at bounding box center [320, 184] width 474 height 18
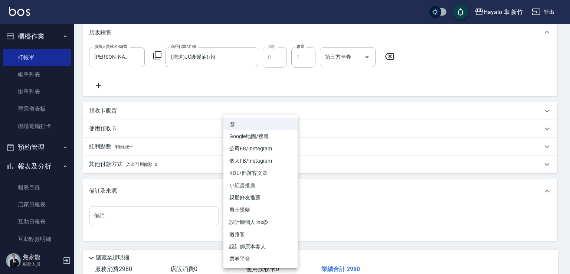
click at [236, 220] on body "Hayato 隼 新竹 登出 櫃檯作業 打帳單 帳單列表 掛單列表 營業儀表板 現場電腦打卡 預約管理 預約管理 報表及分析 報表目錄 店家日報表 互助日報表…" at bounding box center [285, 55] width 570 height 531
click at [241, 161] on li "個人FB/Instagram" at bounding box center [260, 161] width 74 height 12
type input "個人FB/Instagram"
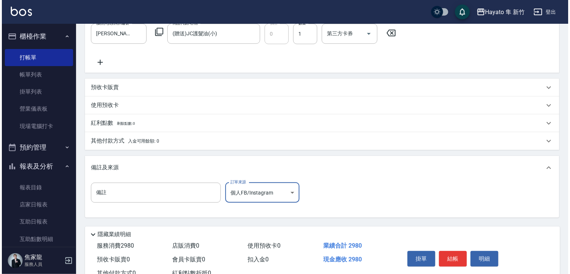
scroll to position [260, 0]
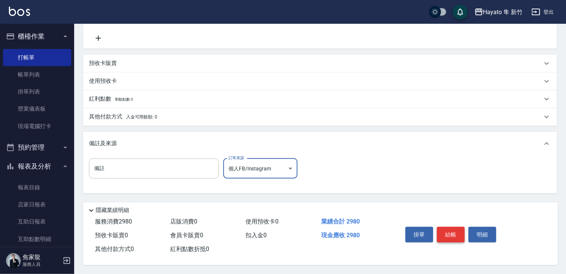
click at [451, 227] on button "結帳" at bounding box center [451, 235] width 28 height 16
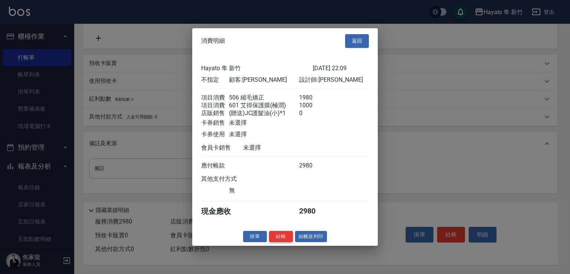
click at [292, 242] on button "結帳" at bounding box center [281, 235] width 24 height 11
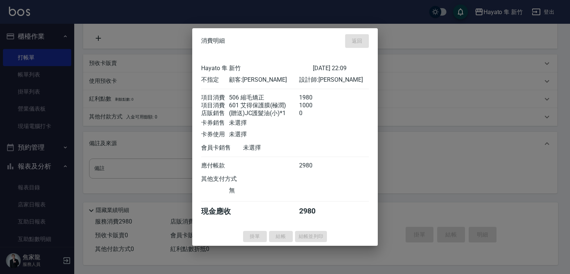
type input "[DATE] 22:11"
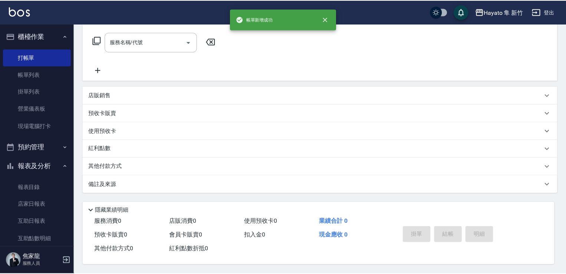
scroll to position [0, 0]
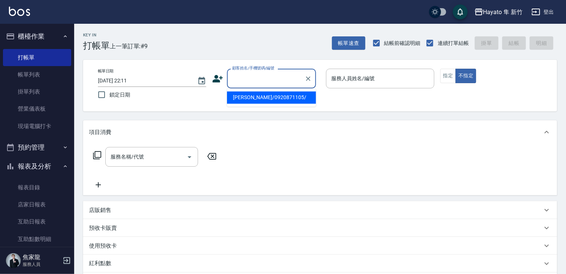
click at [248, 80] on input "顧客姓名/手機號碼/編號" at bounding box center [265, 78] width 71 height 13
click at [266, 98] on li "[PERSON_NAME]/0937529521/" at bounding box center [271, 97] width 89 height 12
type input "[PERSON_NAME]/0937529521/"
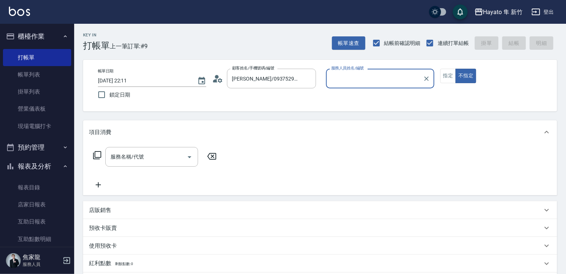
type input "[PERSON_NAME](無代號)"
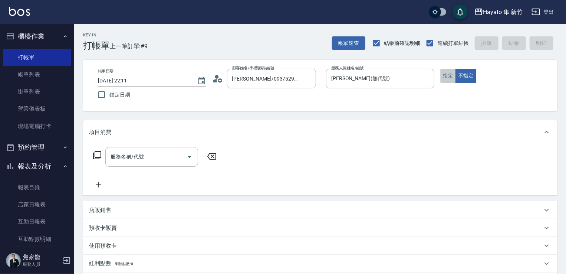
click at [445, 79] on button "指定" at bounding box center [448, 76] width 16 height 14
click at [119, 158] on input "服務名稱/代號" at bounding box center [146, 156] width 75 height 13
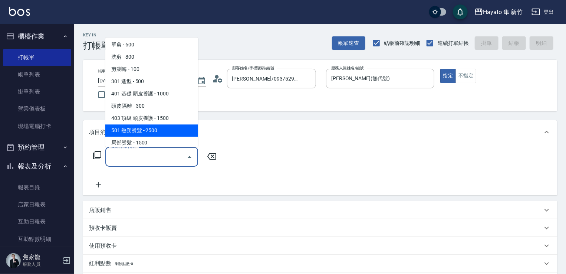
scroll to position [37, 0]
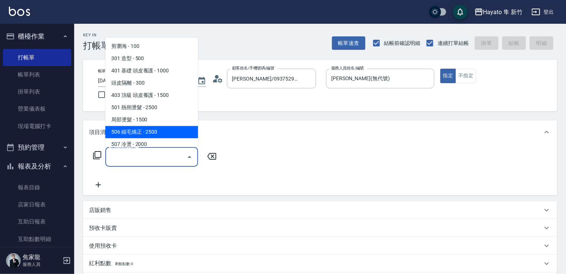
click at [164, 127] on span "506 縮毛矯正 - 2500" at bounding box center [151, 132] width 93 height 12
type input "506 縮毛矯正 (506)"
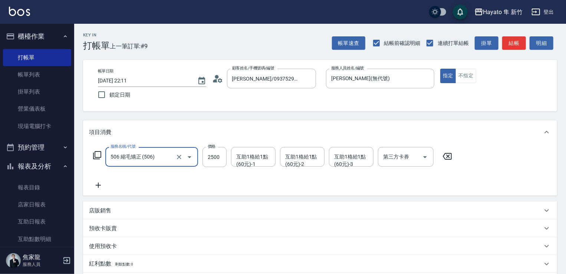
click at [97, 185] on icon at bounding box center [98, 185] width 5 height 5
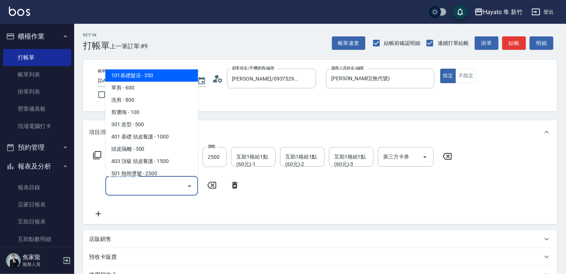
click at [150, 185] on input "服務名稱/代號" at bounding box center [146, 185] width 75 height 13
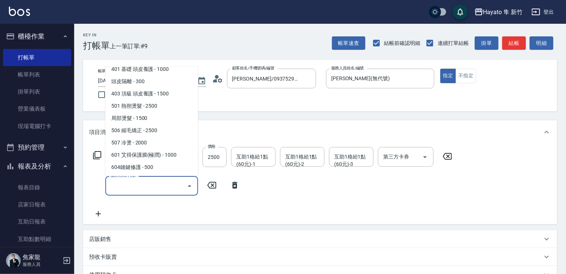
scroll to position [74, 0]
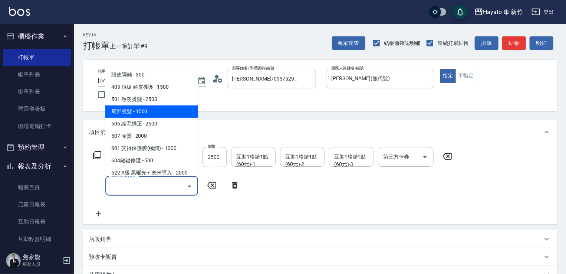
click at [144, 112] on span "局部燙髮 - 1500" at bounding box center [151, 111] width 93 height 12
type input "局部燙髮(502)"
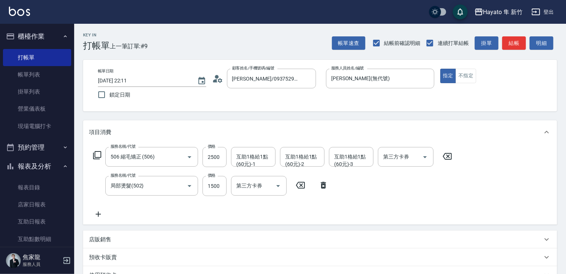
click at [97, 213] on icon at bounding box center [98, 214] width 19 height 9
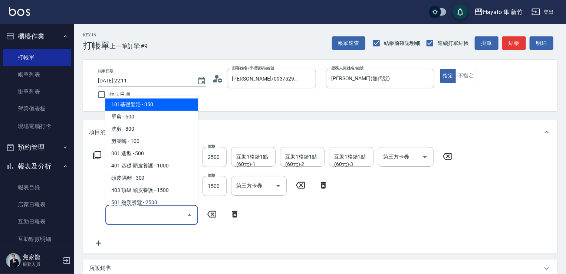
click at [154, 209] on input "服務名稱/代號" at bounding box center [146, 214] width 75 height 13
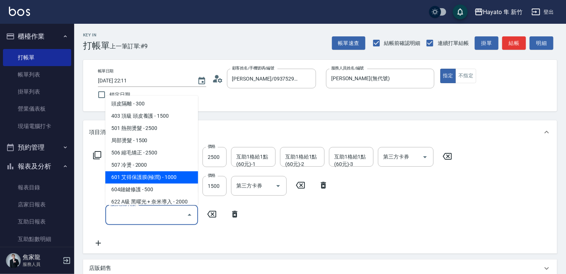
click at [148, 177] on span "601 艾得保護膜(極潤) - 1000" at bounding box center [151, 177] width 93 height 12
type input "601 艾得保護膜(極潤)(601)"
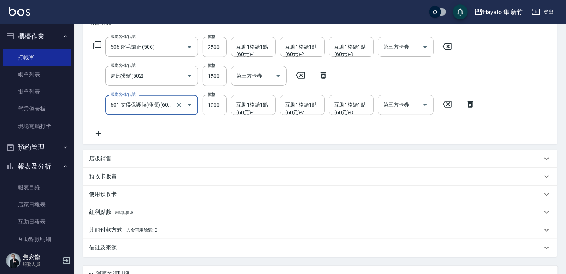
scroll to position [111, 0]
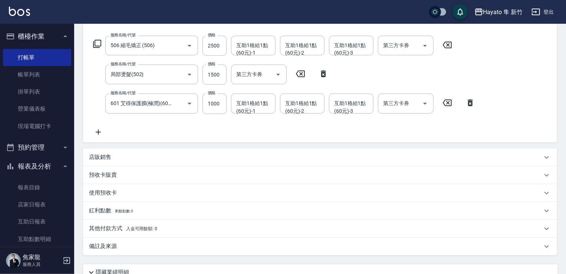
click at [107, 157] on p "店販銷售" at bounding box center [100, 157] width 22 height 8
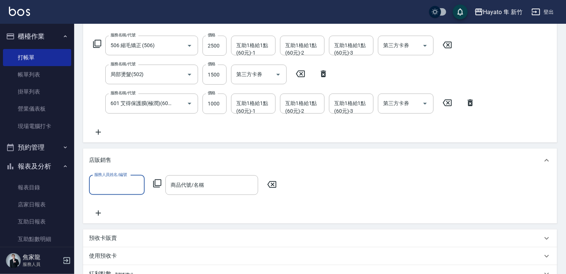
scroll to position [0, 0]
click at [126, 188] on input "服務人員姓名/編號" at bounding box center [116, 184] width 49 height 13
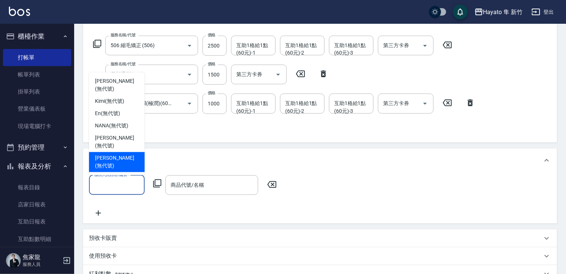
click at [118, 168] on span "[PERSON_NAME] (無代號)" at bounding box center [117, 162] width 44 height 16
type input "[PERSON_NAME](無代號)"
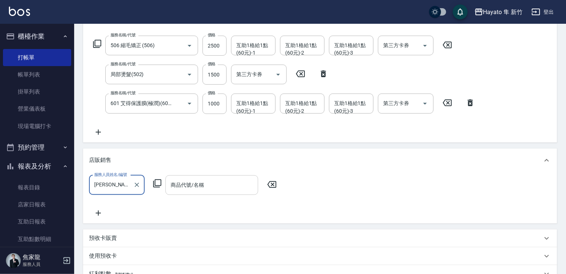
click at [206, 188] on input "商品代號/名稱" at bounding box center [212, 184] width 86 height 13
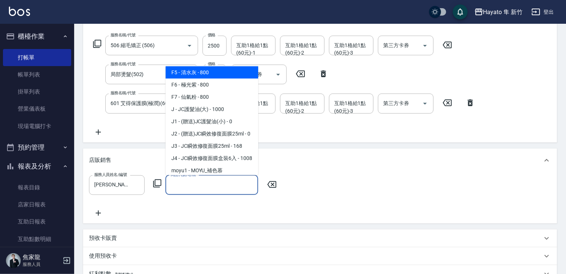
scroll to position [74, 0]
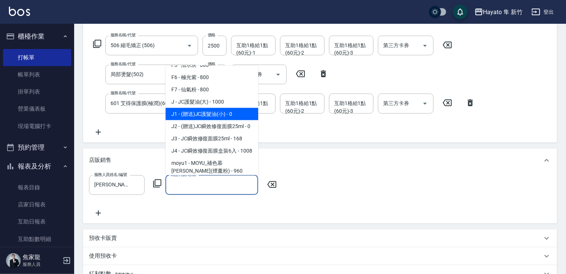
drag, startPoint x: 196, startPoint y: 116, endPoint x: 194, endPoint y: 172, distance: 56.0
click at [195, 115] on span "J1 - (贈送)JC護髮油(小) - 0" at bounding box center [211, 114] width 93 height 12
type input "(贈送)JC護髮油(小)"
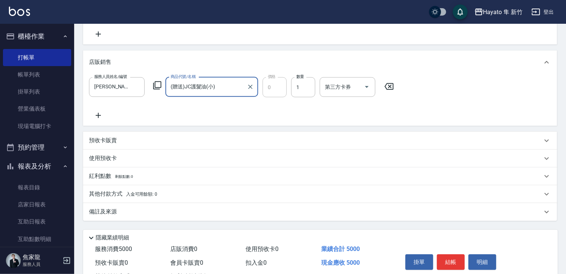
scroll to position [223, 0]
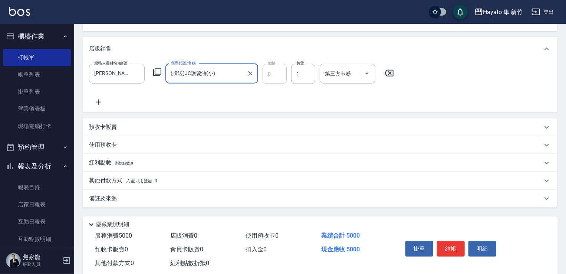
click at [156, 193] on div "備註及來源" at bounding box center [320, 199] width 474 height 18
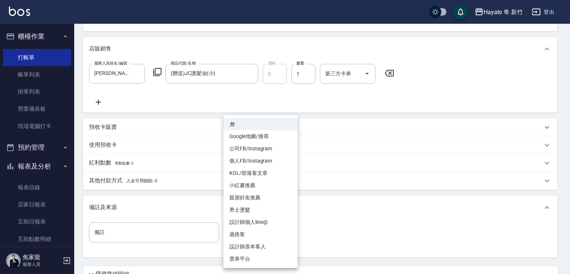
click at [272, 237] on body "Hayato 隼 新竹 登出 櫃檯作業 打帳單 帳單列表 掛單列表 營業儀表板 現場電腦打卡 預約管理 預約管理 報表及分析 報表目錄 店家日報表 互助日報表…" at bounding box center [285, 57] width 570 height 560
click at [266, 244] on li "設計師原本客人" at bounding box center [260, 246] width 74 height 12
type input "設計師原本客人"
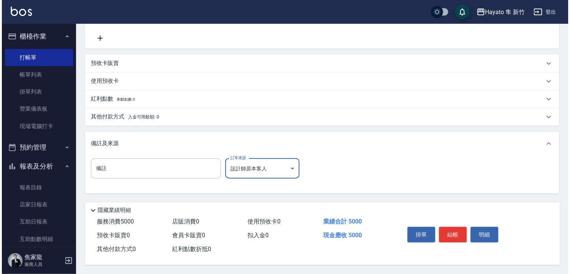
scroll to position [289, 0]
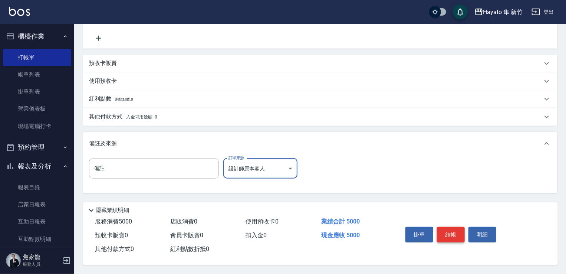
click at [447, 229] on button "結帳" at bounding box center [451, 235] width 28 height 16
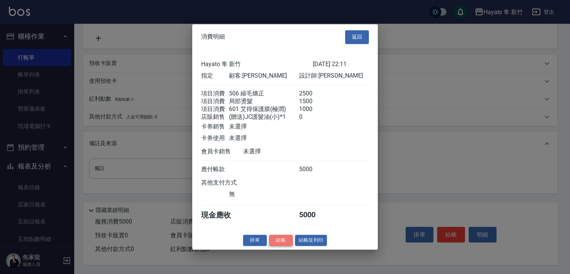
click at [281, 245] on button "結帳" at bounding box center [281, 239] width 24 height 11
type input "[DATE] 22:12"
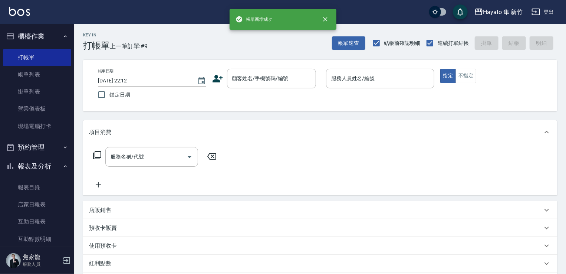
scroll to position [0, 0]
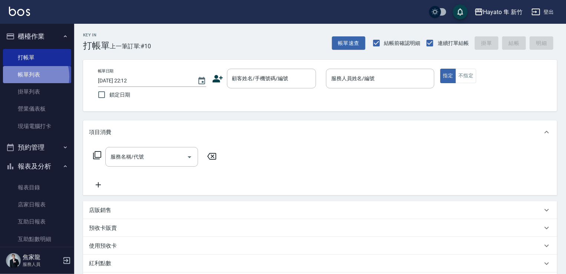
click at [28, 76] on link "帳單列表" at bounding box center [37, 74] width 68 height 17
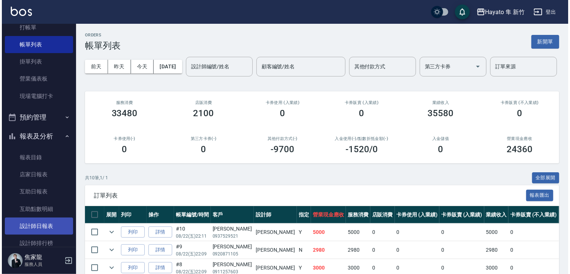
scroll to position [111, 0]
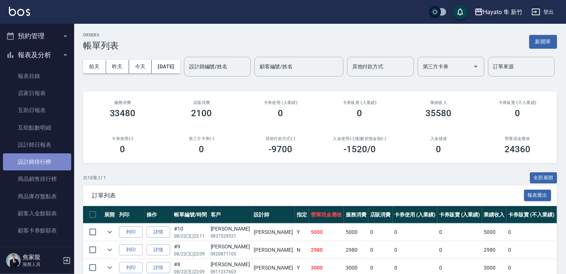
click at [43, 159] on link "設計師排行榜" at bounding box center [37, 161] width 68 height 17
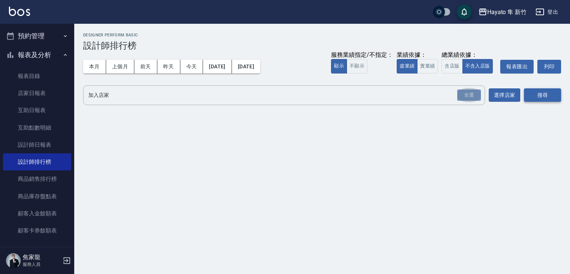
drag, startPoint x: 464, startPoint y: 94, endPoint x: 542, endPoint y: 99, distance: 77.7
click at [466, 95] on div "全選" at bounding box center [469, 94] width 24 height 11
click at [544, 99] on button "搜尋" at bounding box center [542, 96] width 37 height 14
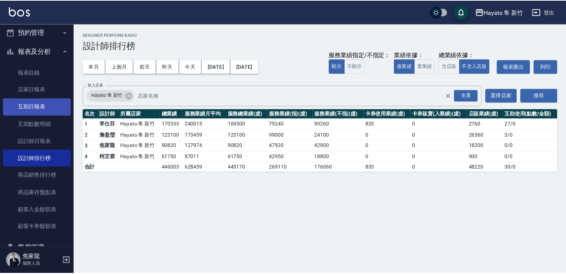
scroll to position [111, 0]
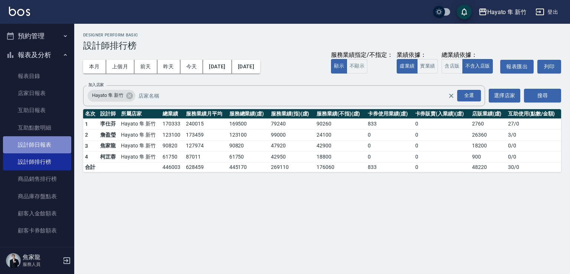
click at [38, 141] on link "設計師日報表" at bounding box center [37, 144] width 68 height 17
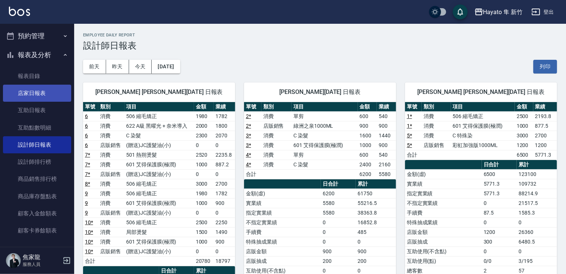
click at [30, 91] on link "店家日報表" at bounding box center [37, 93] width 68 height 17
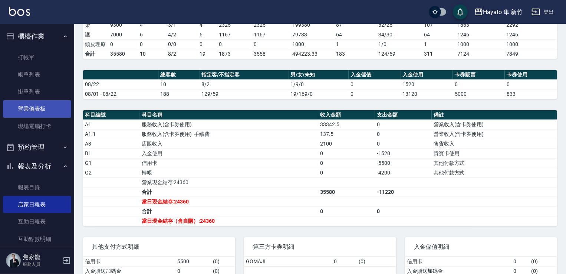
click at [42, 108] on link "營業儀表板" at bounding box center [37, 108] width 68 height 17
